Goal: Obtain resource: Download file/media

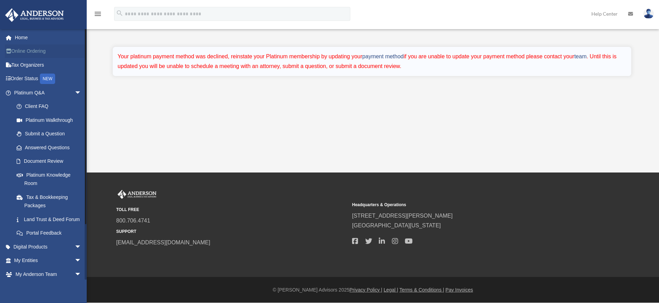
click at [31, 51] on link "Online Ordering" at bounding box center [48, 51] width 87 height 14
click at [30, 51] on link "Online Ordering" at bounding box center [48, 51] width 87 height 14
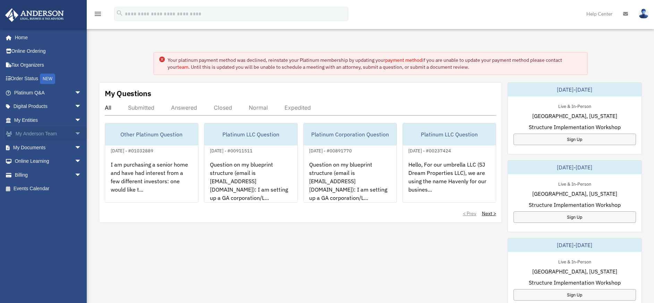
click at [48, 135] on link "My Anderson Team arrow_drop_down" at bounding box center [48, 134] width 87 height 14
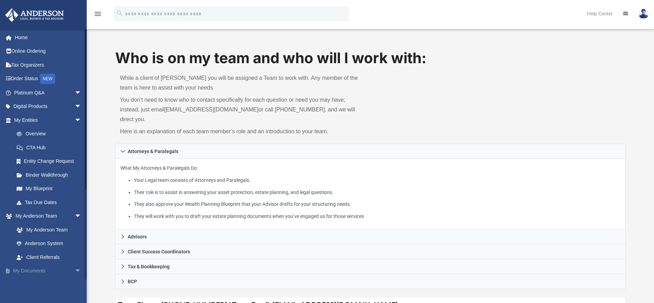
click at [52, 272] on link "My Documents arrow_drop_down" at bounding box center [48, 271] width 87 height 14
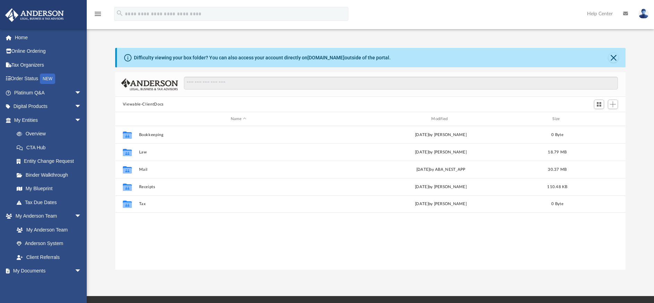
scroll to position [153, 505]
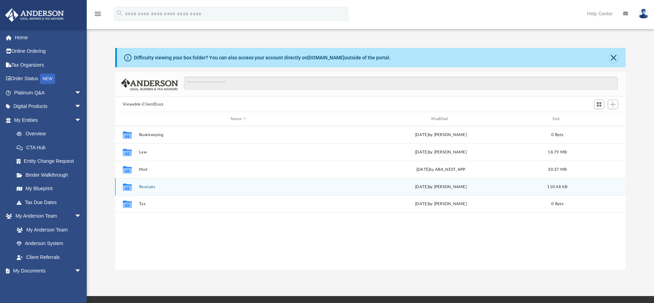
click at [146, 185] on button "Receipts" at bounding box center [238, 187] width 199 height 5
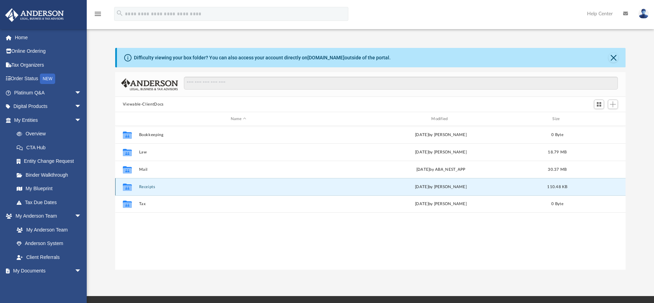
click at [146, 185] on button "Receipts" at bounding box center [238, 187] width 199 height 5
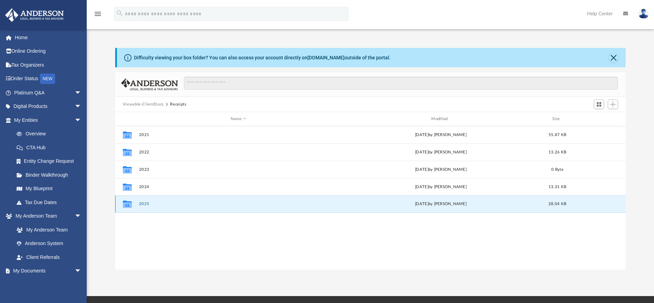
click at [144, 204] on button "2025" at bounding box center [238, 204] width 199 height 5
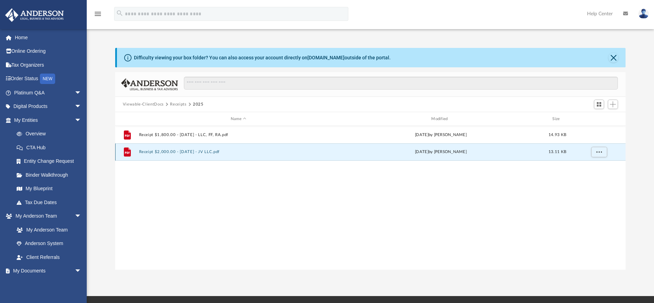
click at [167, 153] on button "Receipt $2,000.00 - 2025.07.15 - JV LLC.pdf" at bounding box center [238, 152] width 199 height 5
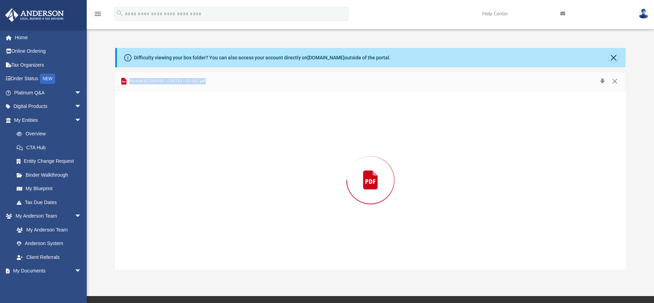
click at [167, 153] on div "Preview" at bounding box center [370, 180] width 511 height 179
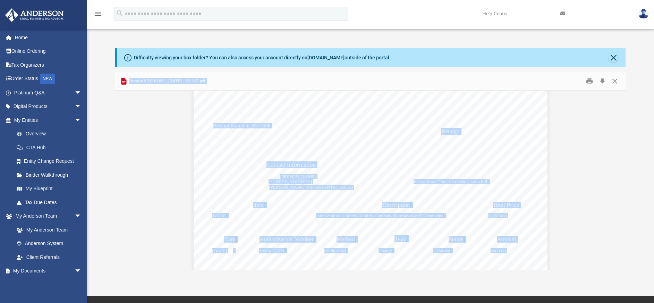
scroll to position [110, 0]
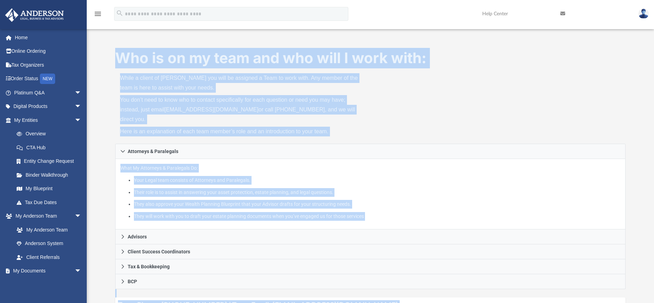
click at [108, 80] on div "Who is on my team and who will I work with: While a client of Anderson you will…" at bounding box center [370, 286] width 567 height 477
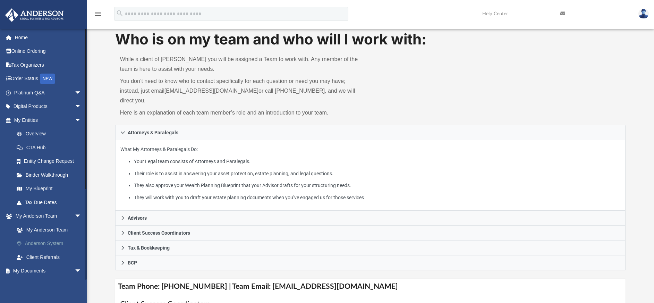
scroll to position [23, 0]
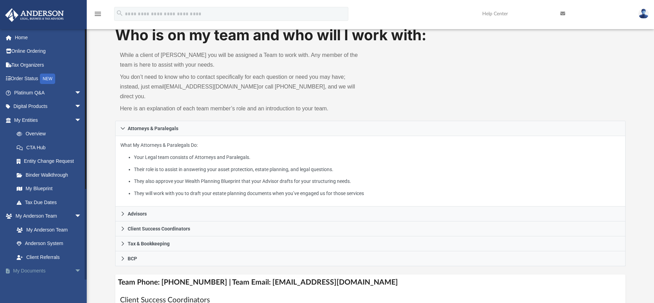
click at [38, 270] on link "My Documents arrow_drop_down" at bounding box center [48, 271] width 87 height 14
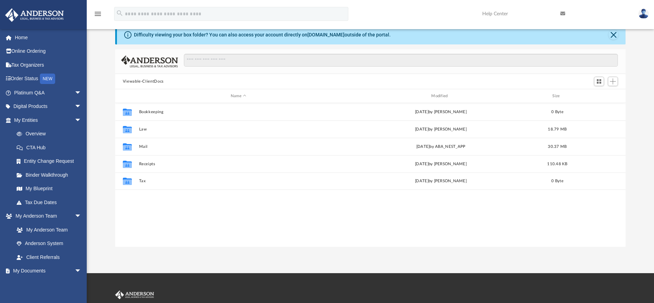
scroll to position [153, 505]
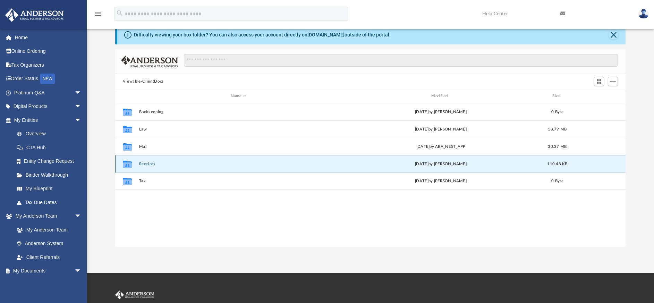
click at [142, 164] on button "Receipts" at bounding box center [238, 164] width 199 height 5
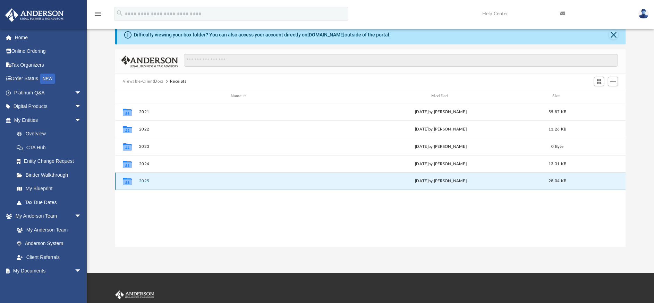
click at [146, 182] on button "2025" at bounding box center [238, 181] width 199 height 5
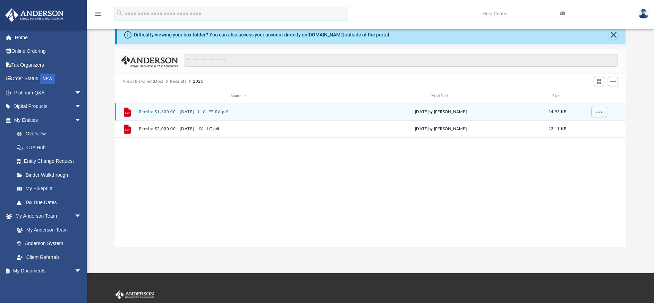
click at [159, 112] on button "Receipt $1,800.00 - 2025.05.06 - LLC, FF, RA.pdf" at bounding box center [238, 112] width 199 height 5
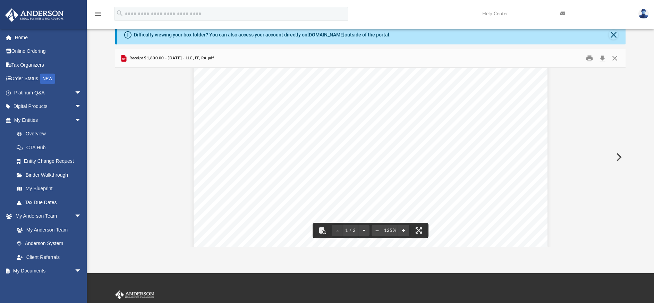
scroll to position [191, 0]
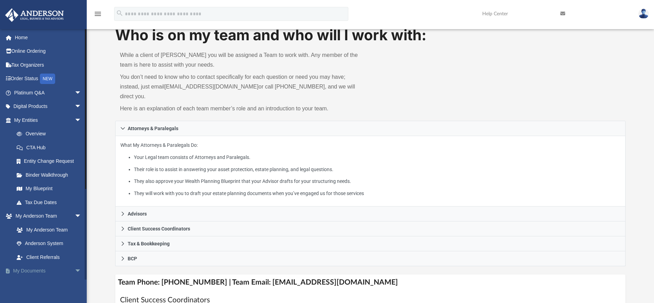
click at [36, 270] on link "My Documents arrow_drop_down" at bounding box center [48, 271] width 87 height 14
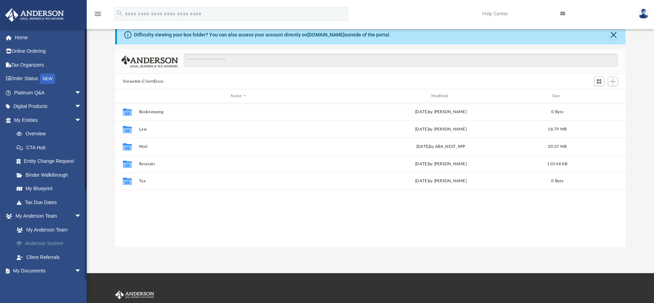
scroll to position [153, 505]
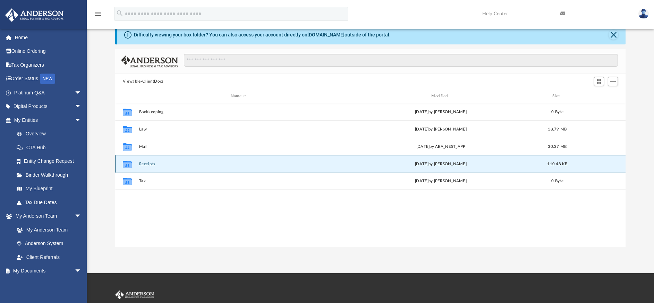
click at [144, 164] on button "Receipts" at bounding box center [238, 164] width 199 height 5
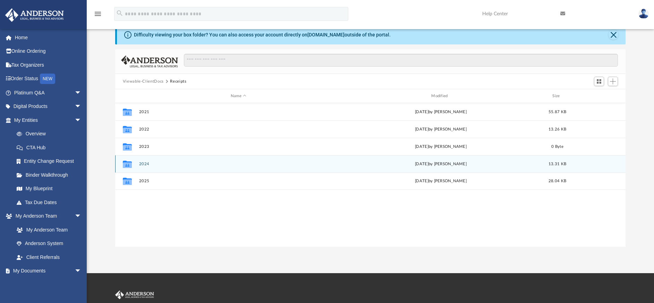
click at [145, 163] on button "2024" at bounding box center [238, 164] width 199 height 5
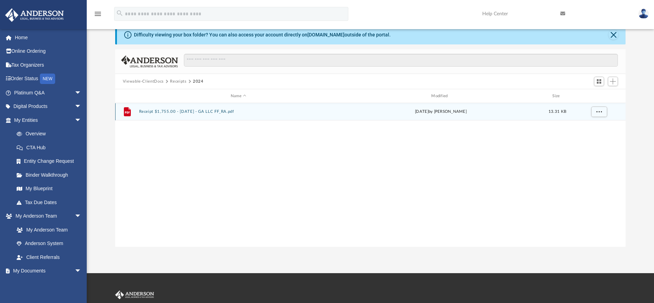
click at [190, 111] on button "Receipt $1,755.00 - 2024.11.19 - GA LLC FF_RA.pdf" at bounding box center [238, 111] width 199 height 5
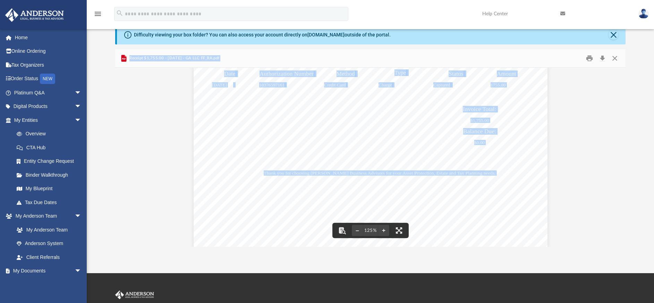
scroll to position [247, 0]
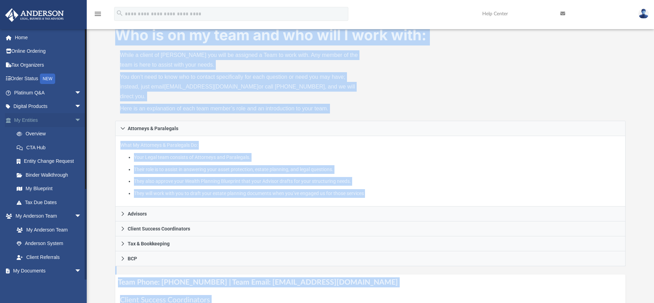
click at [59, 121] on link "My Entities arrow_drop_down" at bounding box center [48, 120] width 87 height 14
click at [75, 121] on span "arrow_drop_down" at bounding box center [82, 120] width 14 height 14
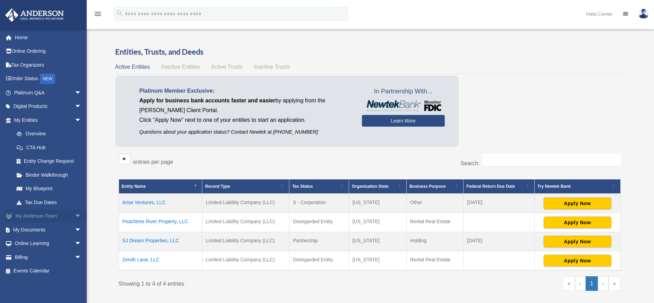
click at [55, 216] on link "My [PERSON_NAME] Team arrow_drop_down" at bounding box center [48, 216] width 87 height 14
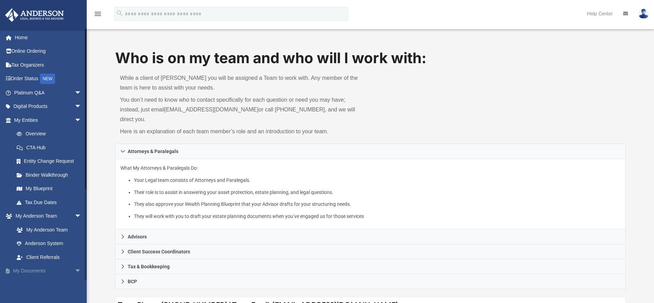
click at [57, 269] on link "My Documents arrow_drop_down" at bounding box center [48, 271] width 87 height 14
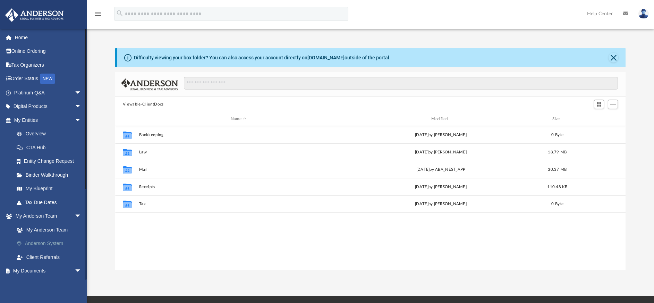
scroll to position [153, 505]
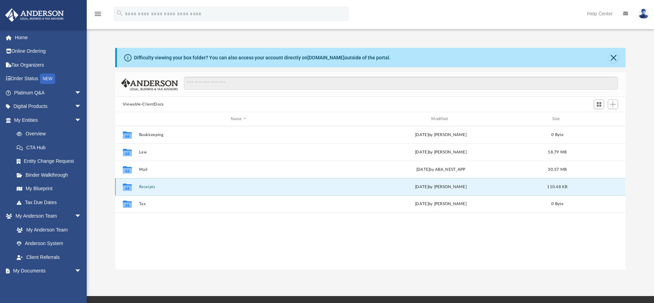
click at [145, 189] on button "Receipts" at bounding box center [238, 187] width 199 height 5
click at [144, 188] on button "2024" at bounding box center [238, 187] width 199 height 5
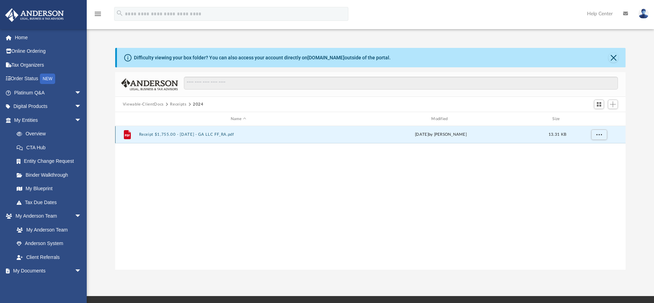
click at [154, 136] on button "Receipt $1,755.00 - 2024.11.19 - GA LLC FF_RA.pdf" at bounding box center [238, 134] width 199 height 5
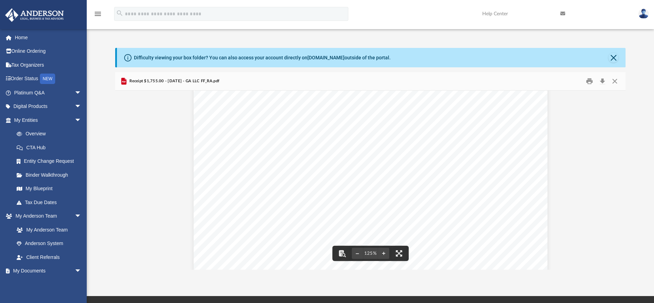
scroll to position [108, 0]
click at [60, 270] on link "My Documents arrow_drop_down" at bounding box center [48, 271] width 87 height 14
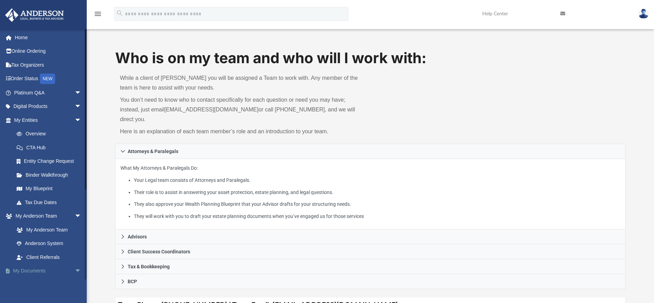
click at [39, 270] on link "My Documents arrow_drop_down" at bounding box center [48, 271] width 87 height 14
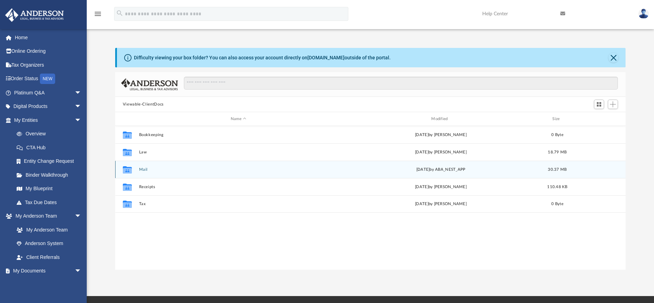
scroll to position [153, 505]
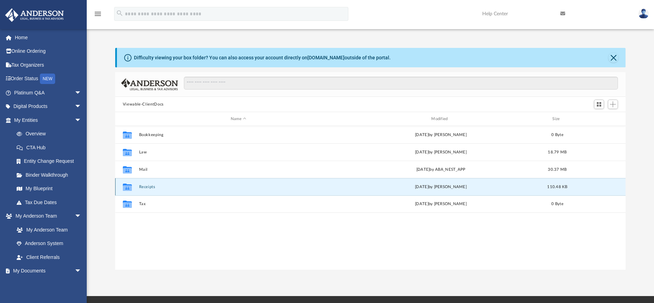
click at [151, 187] on button "Receipts" at bounding box center [238, 187] width 199 height 5
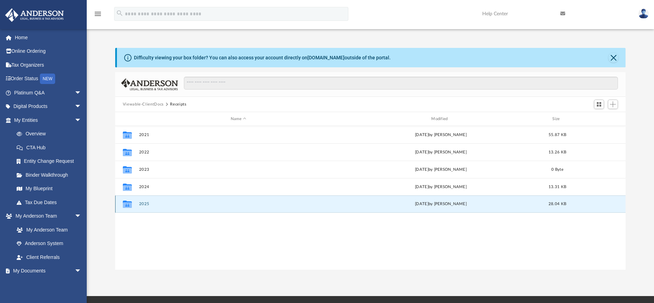
click at [144, 204] on button "2025" at bounding box center [238, 204] width 199 height 5
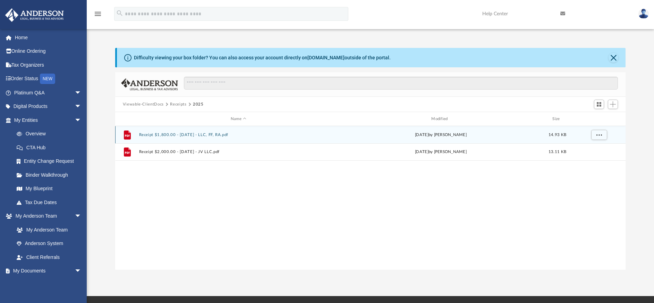
click at [168, 136] on button "Receipt $1,800.00 - 2025.05.06 - LLC, FF, RA.pdf" at bounding box center [238, 135] width 199 height 5
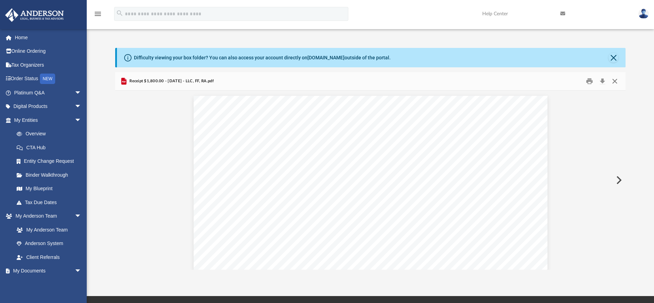
click at [613, 82] on button "Close" at bounding box center [615, 81] width 12 height 11
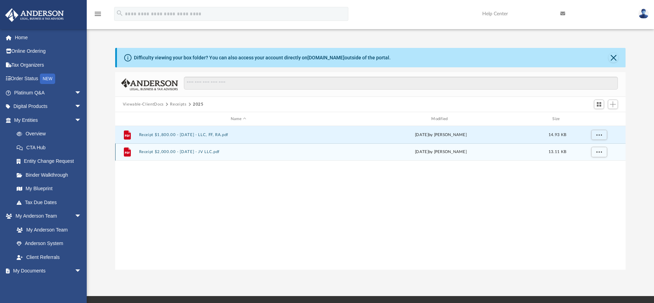
click at [183, 150] on button "Receipt $2,000.00 - 2025.07.15 - JV LLC.pdf" at bounding box center [238, 152] width 199 height 5
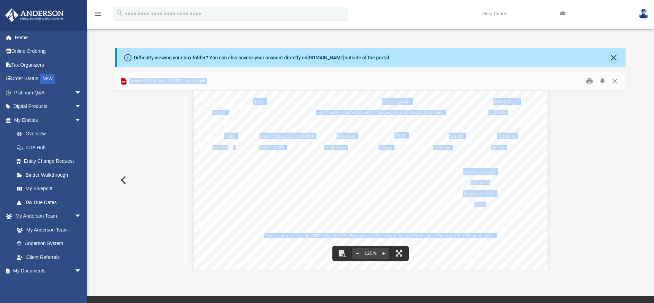
scroll to position [115, 0]
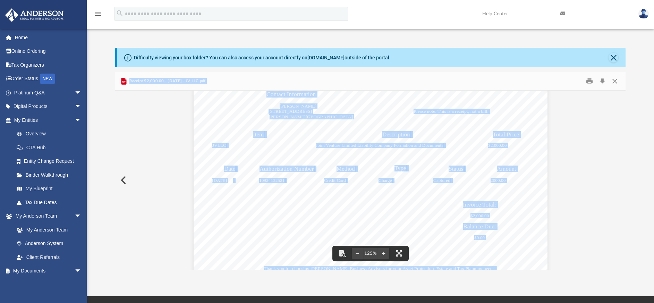
click at [244, 224] on div "800.706.4741 toll free 253.238.0003 fax Nevada | Operations Office 3225 McLeod …" at bounding box center [371, 210] width 354 height 458
click at [616, 82] on button "Close" at bounding box center [615, 81] width 12 height 11
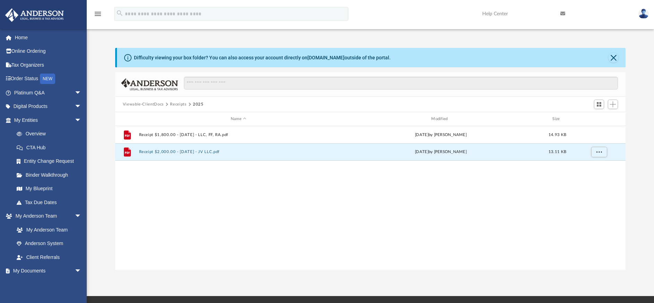
click at [234, 218] on div "File Receipt $1,800.00 - 2025.05.06 - LLC, FF, RA.pdf Mon Jul 28 2025 by Eric W…" at bounding box center [370, 198] width 511 height 144
